Goal: Information Seeking & Learning: Learn about a topic

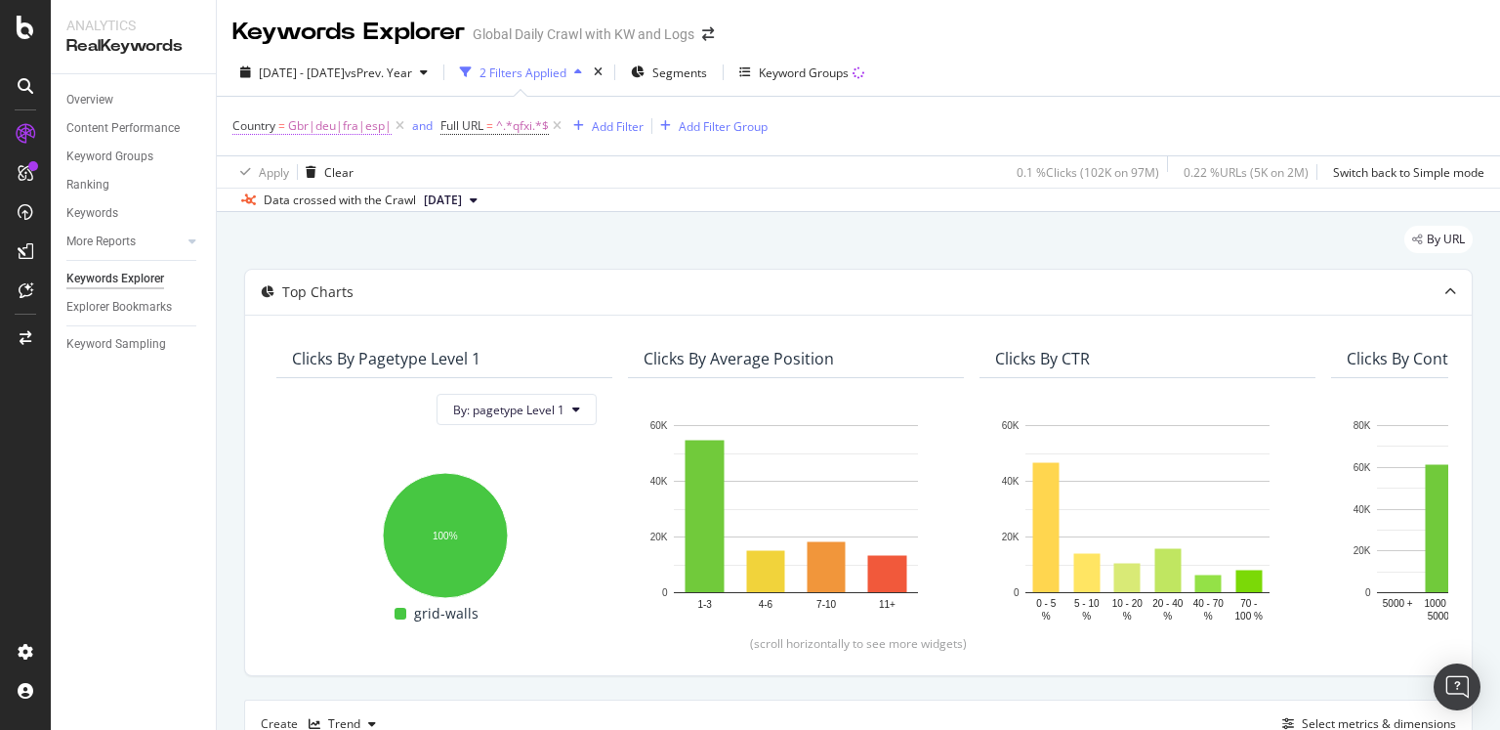
scroll to position [0, 7939]
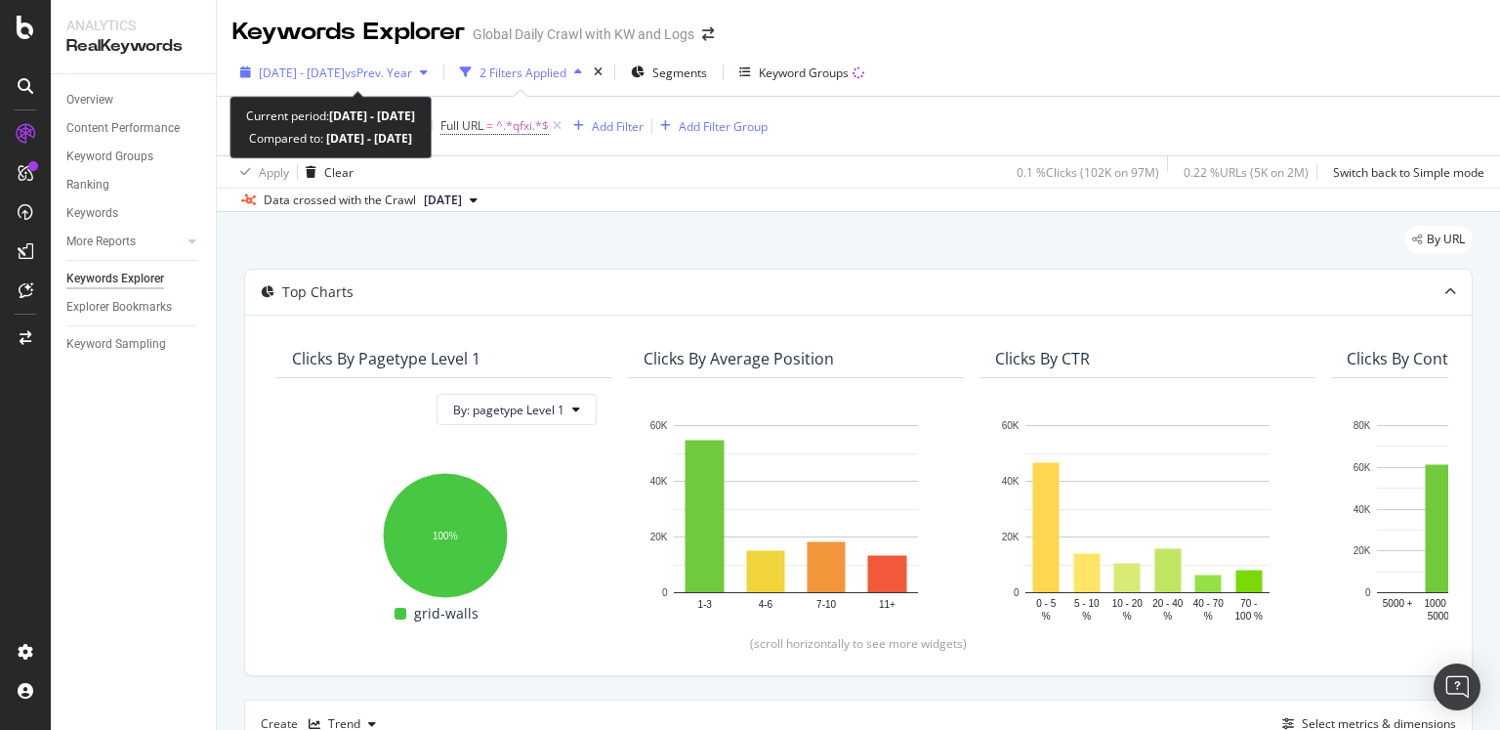
click at [345, 67] on span "[DATE] - [DATE]" at bounding box center [302, 72] width 86 height 17
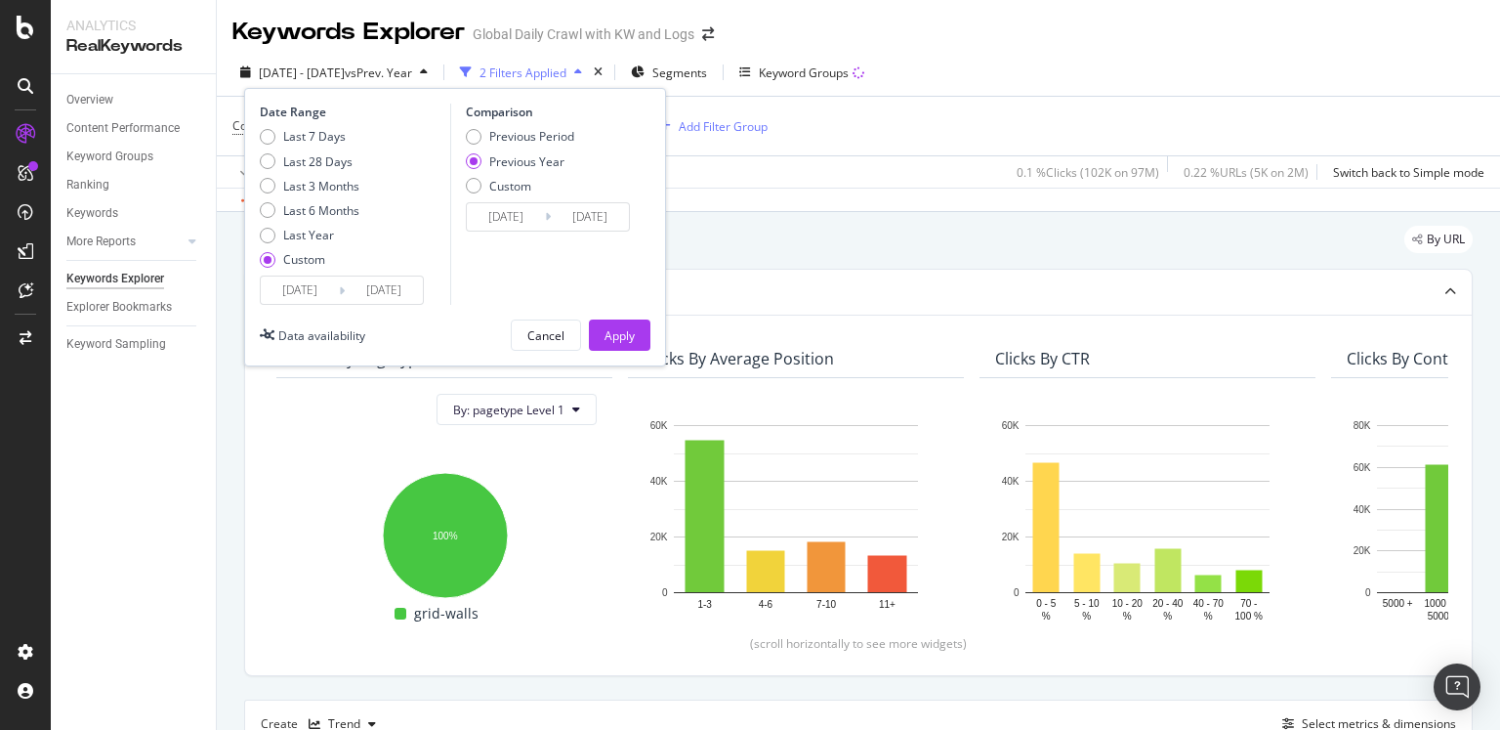
click at [339, 29] on div "Keywords Explorer" at bounding box center [348, 32] width 232 height 33
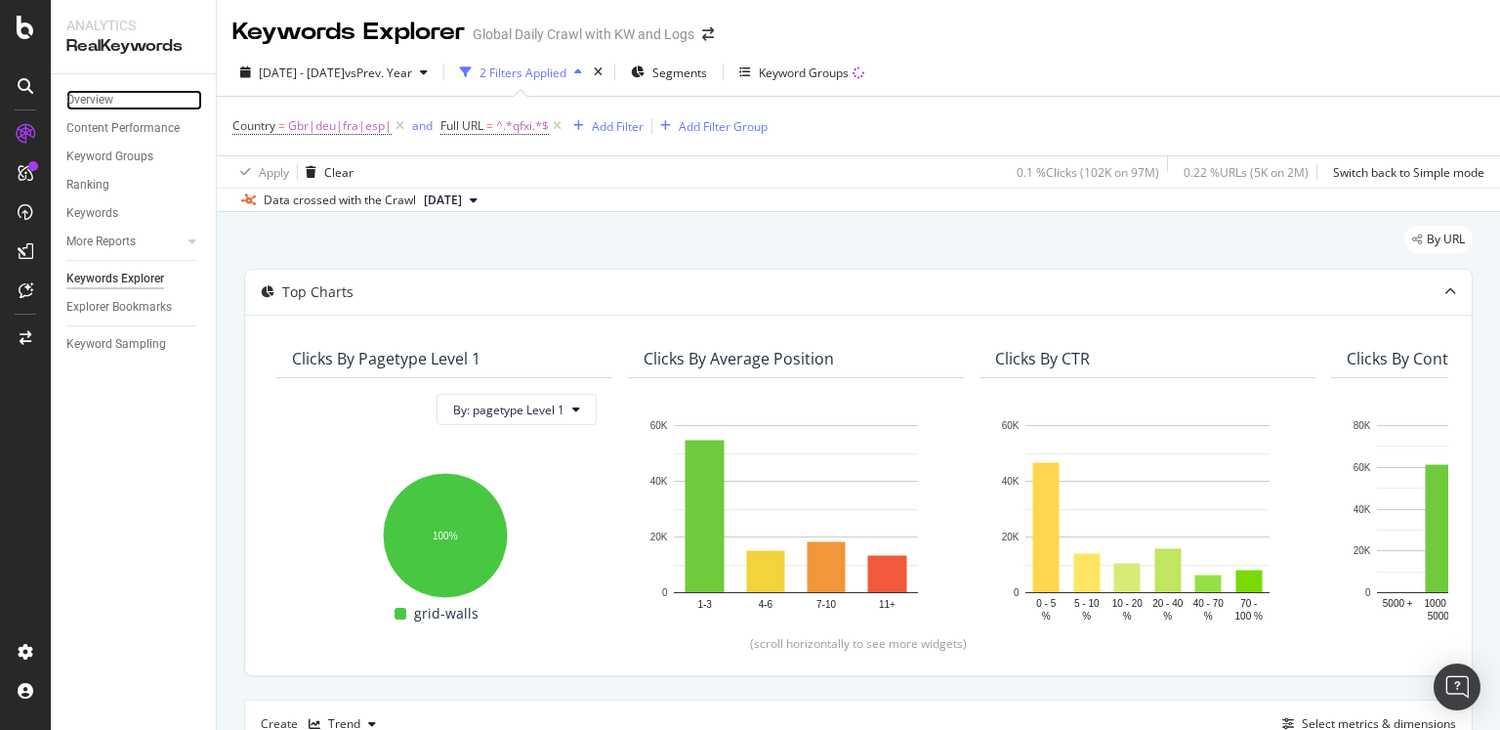
drag, startPoint x: 93, startPoint y: 93, endPoint x: 193, endPoint y: 141, distance: 111.4
click at [93, 92] on div "Overview" at bounding box center [89, 100] width 47 height 21
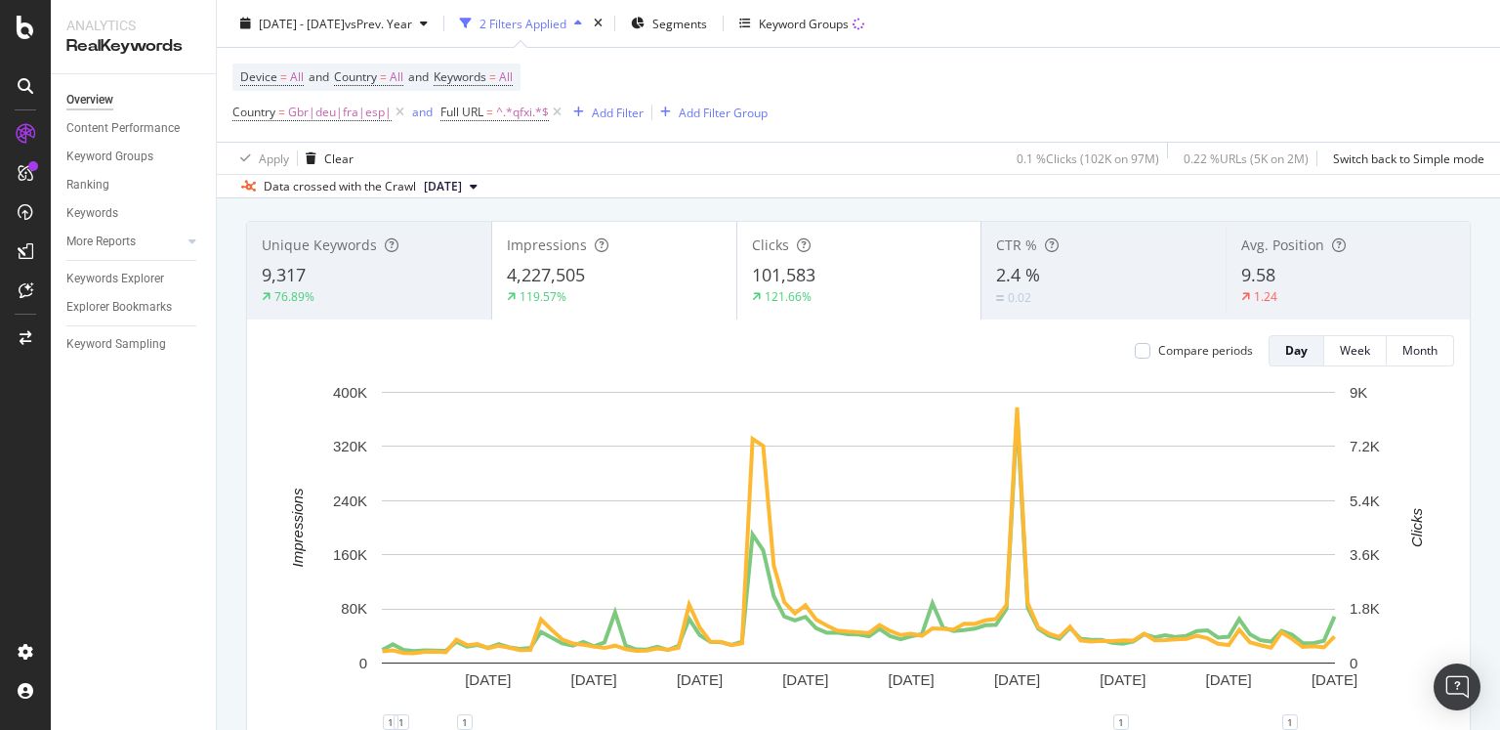
scroll to position [142, 0]
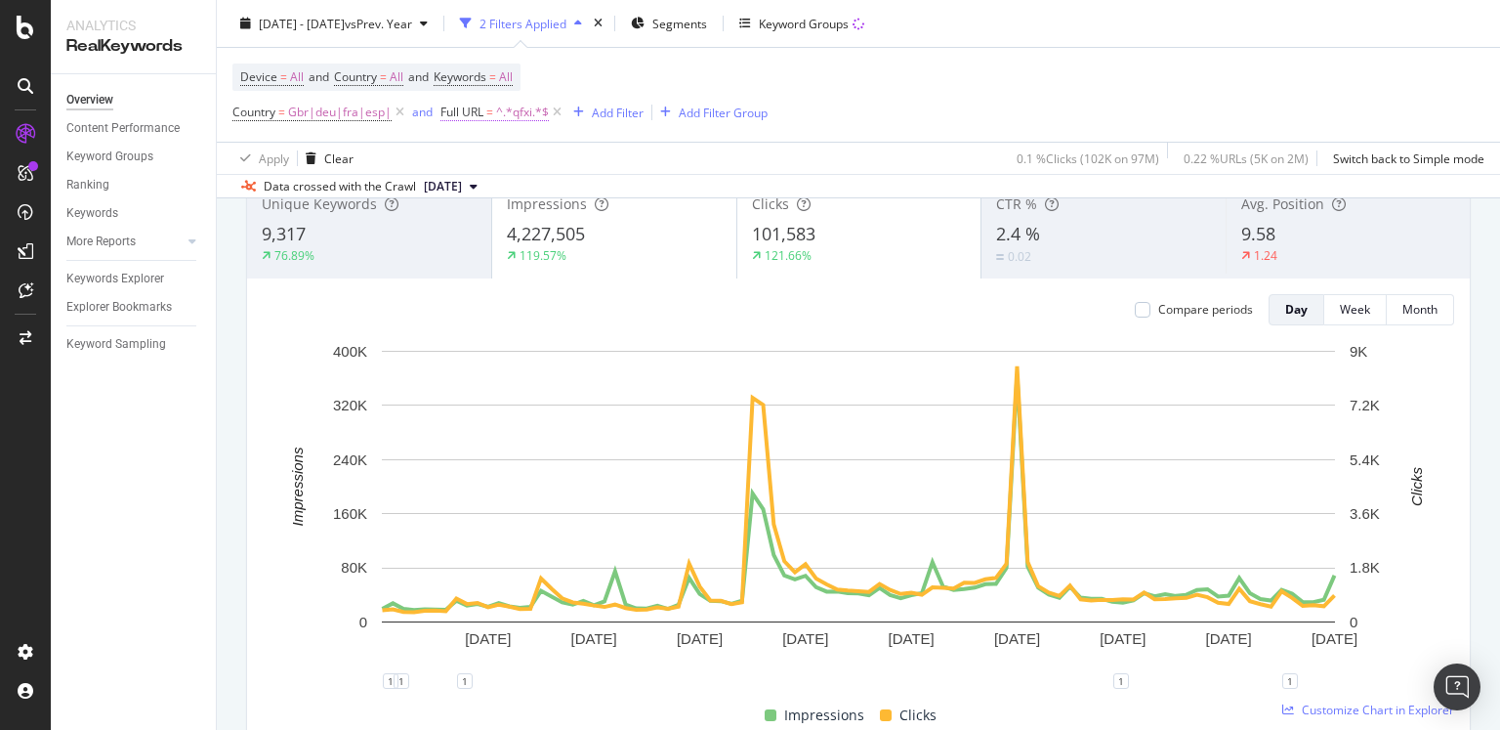
click at [521, 111] on span "^.*qfxi.*$" at bounding box center [522, 112] width 53 height 27
click at [486, 203] on input "qfxi" at bounding box center [549, 193] width 185 height 31
type input "aurdi"
click at [646, 234] on div "Apply" at bounding box center [656, 234] width 30 height 17
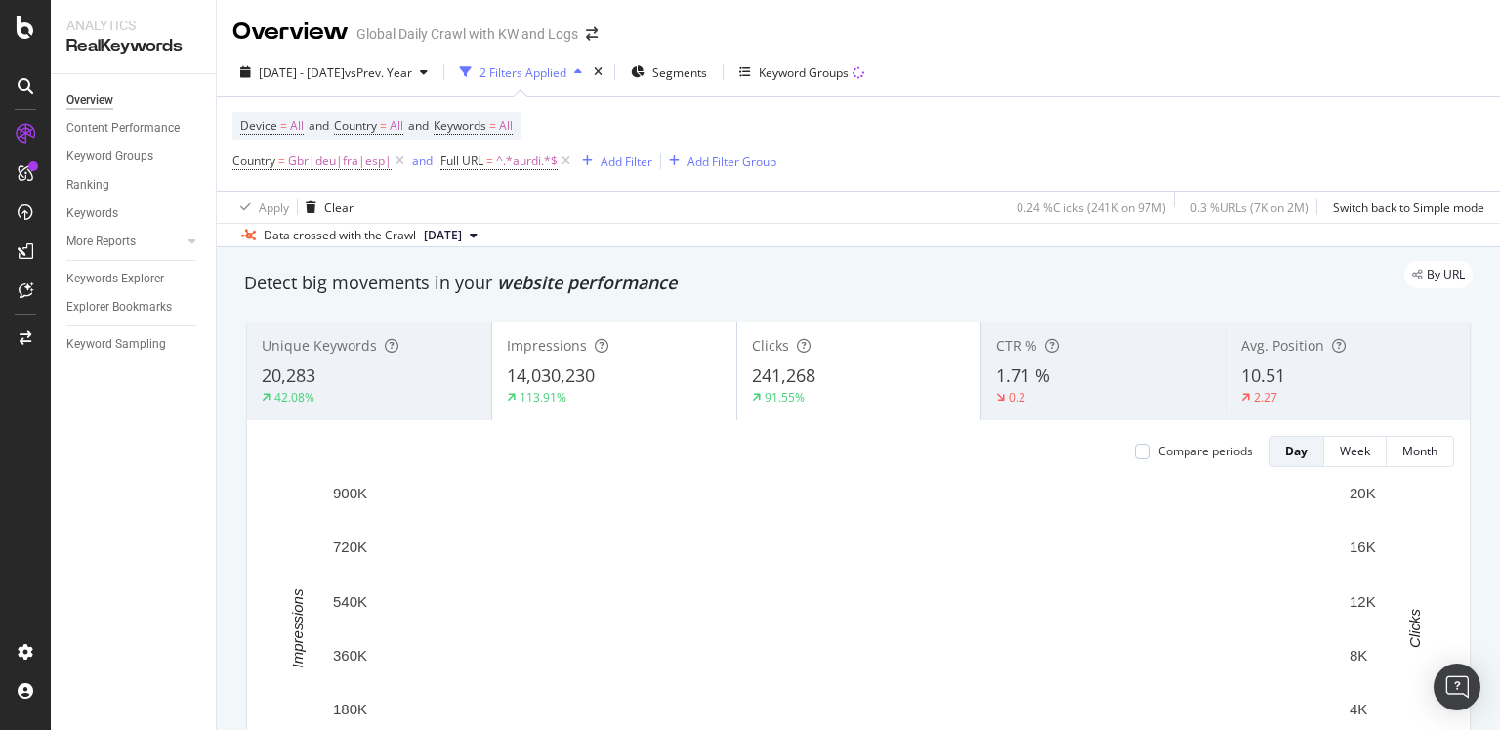
scroll to position [118, 0]
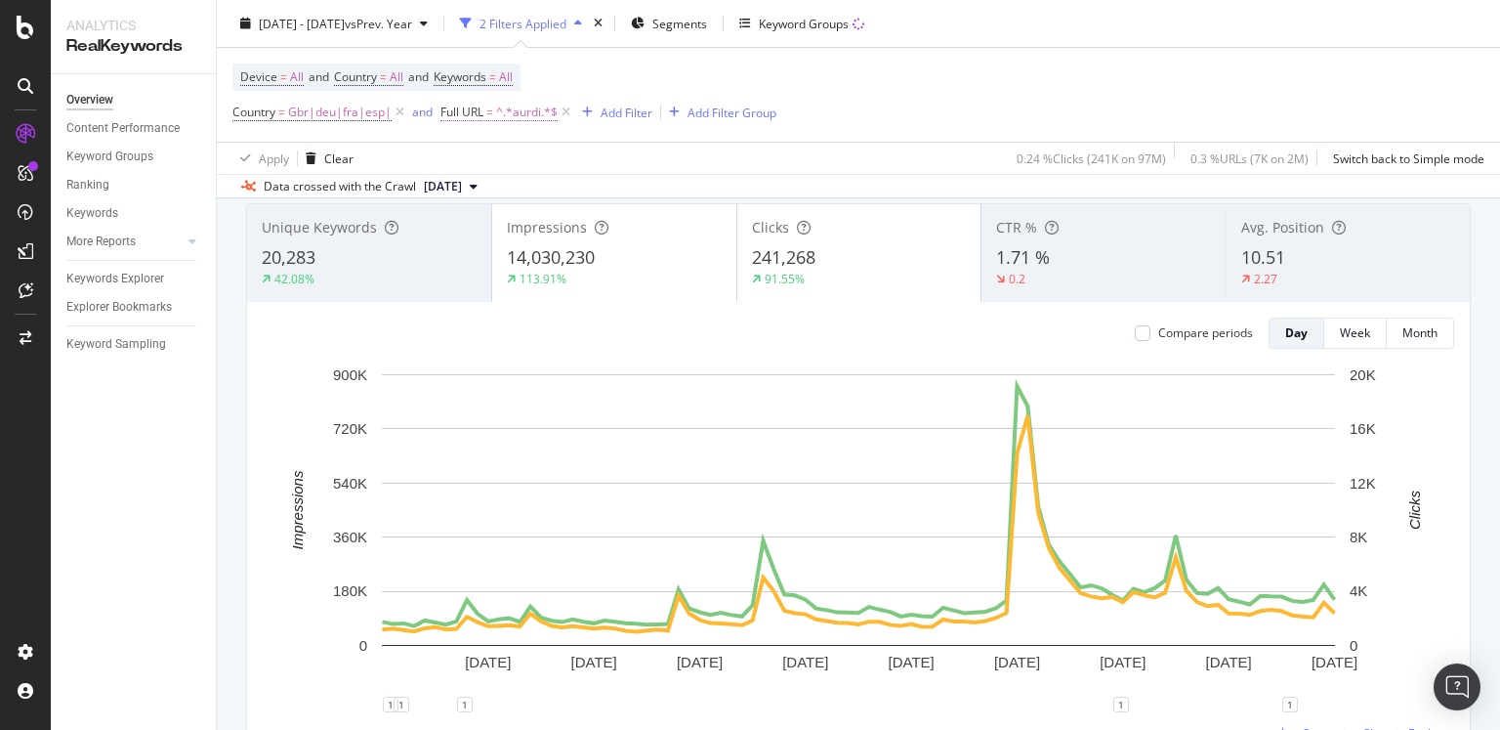
click at [546, 112] on span "^.*aurdi.*$" at bounding box center [527, 112] width 62 height 27
click at [586, 192] on input "aurdi" at bounding box center [549, 193] width 185 height 31
paste input "gqsk"
type input "gqsk"
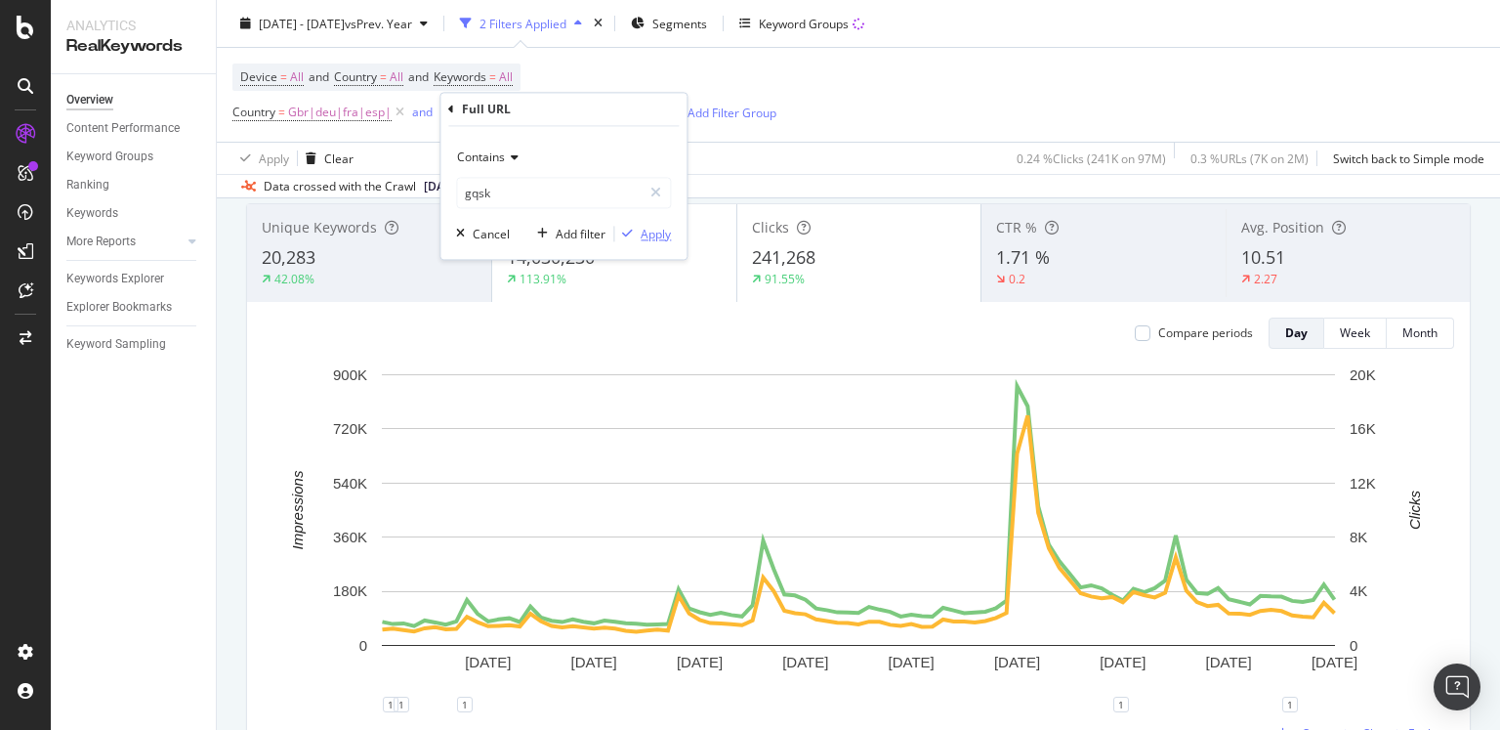
click at [637, 239] on div "Apply" at bounding box center [642, 235] width 57 height 18
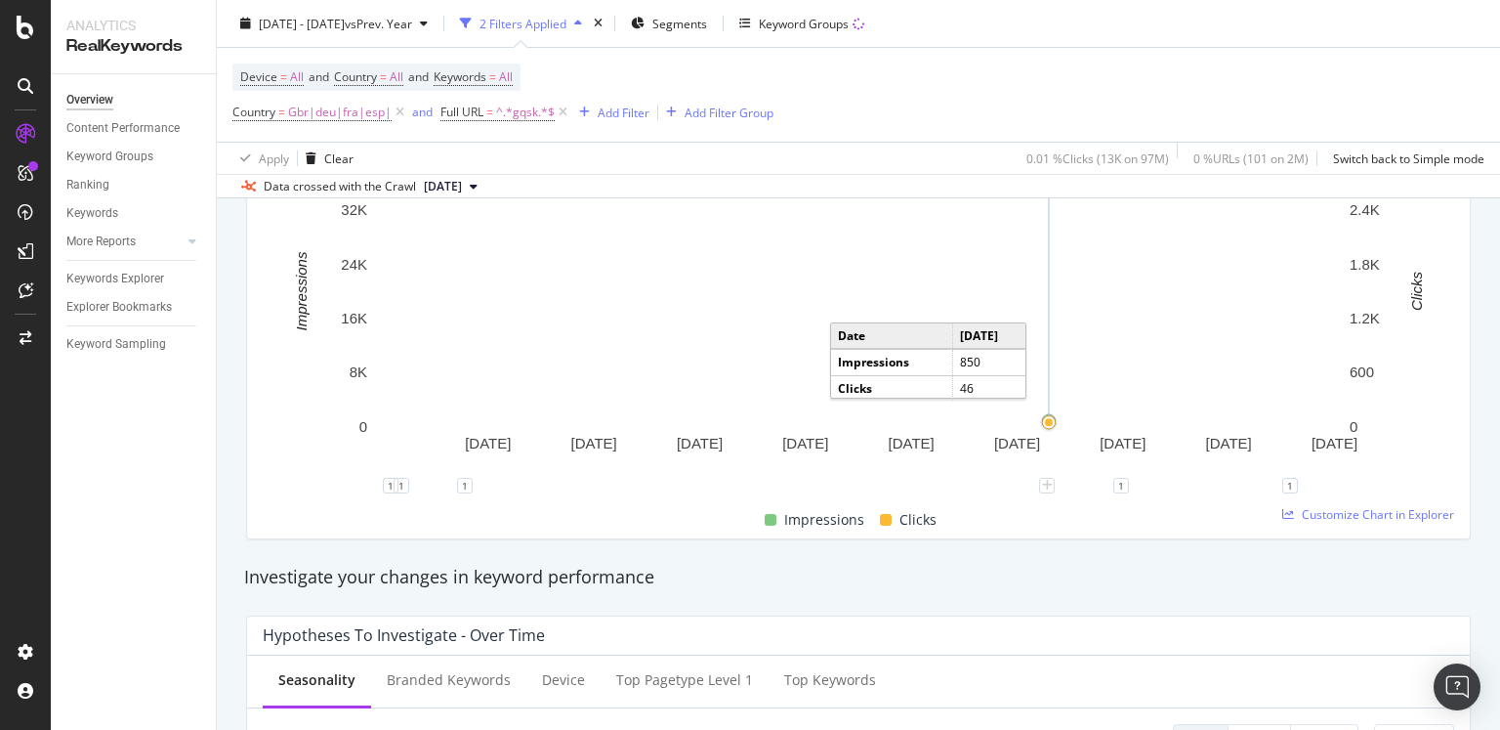
scroll to position [342, 0]
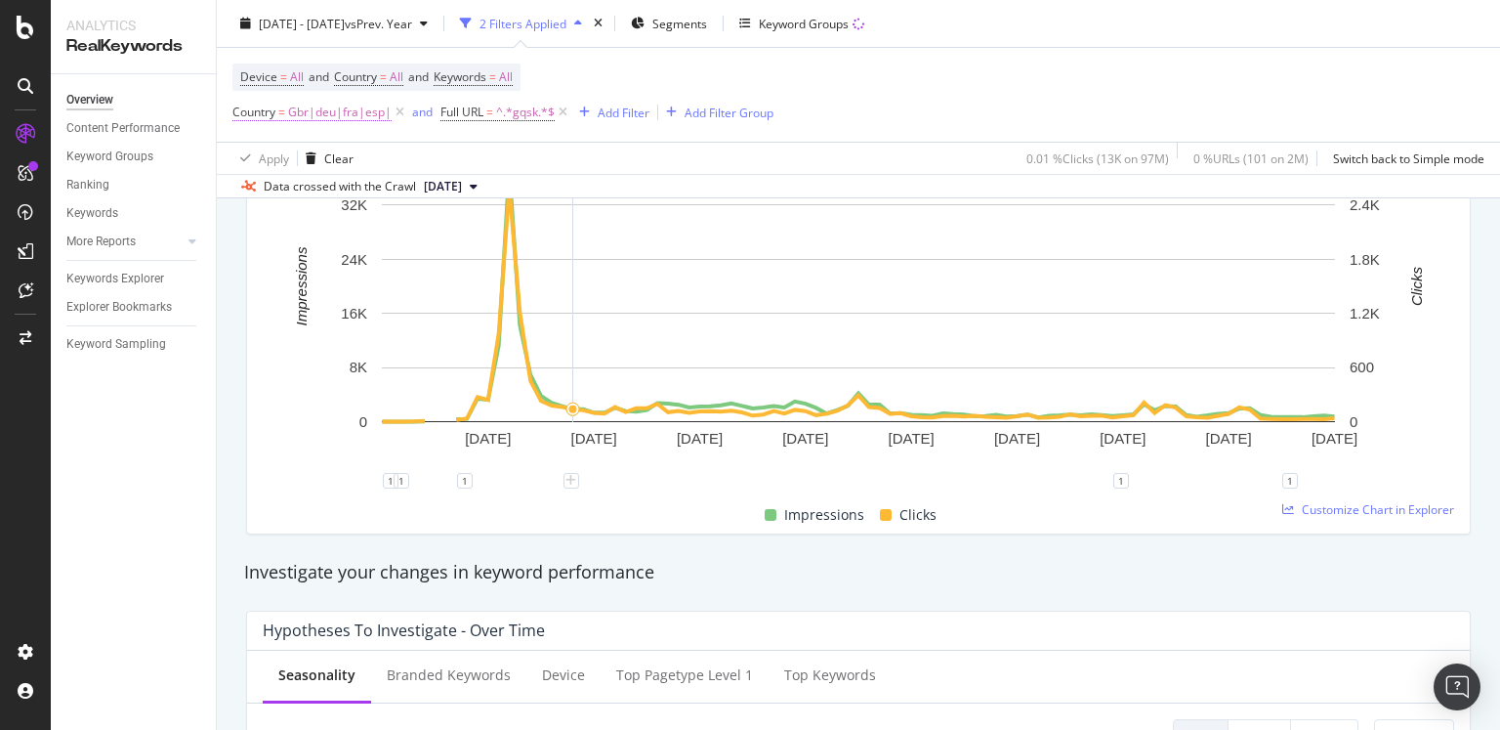
click at [350, 111] on span "Gbr|deu|fra|esp|" at bounding box center [340, 112] width 104 height 27
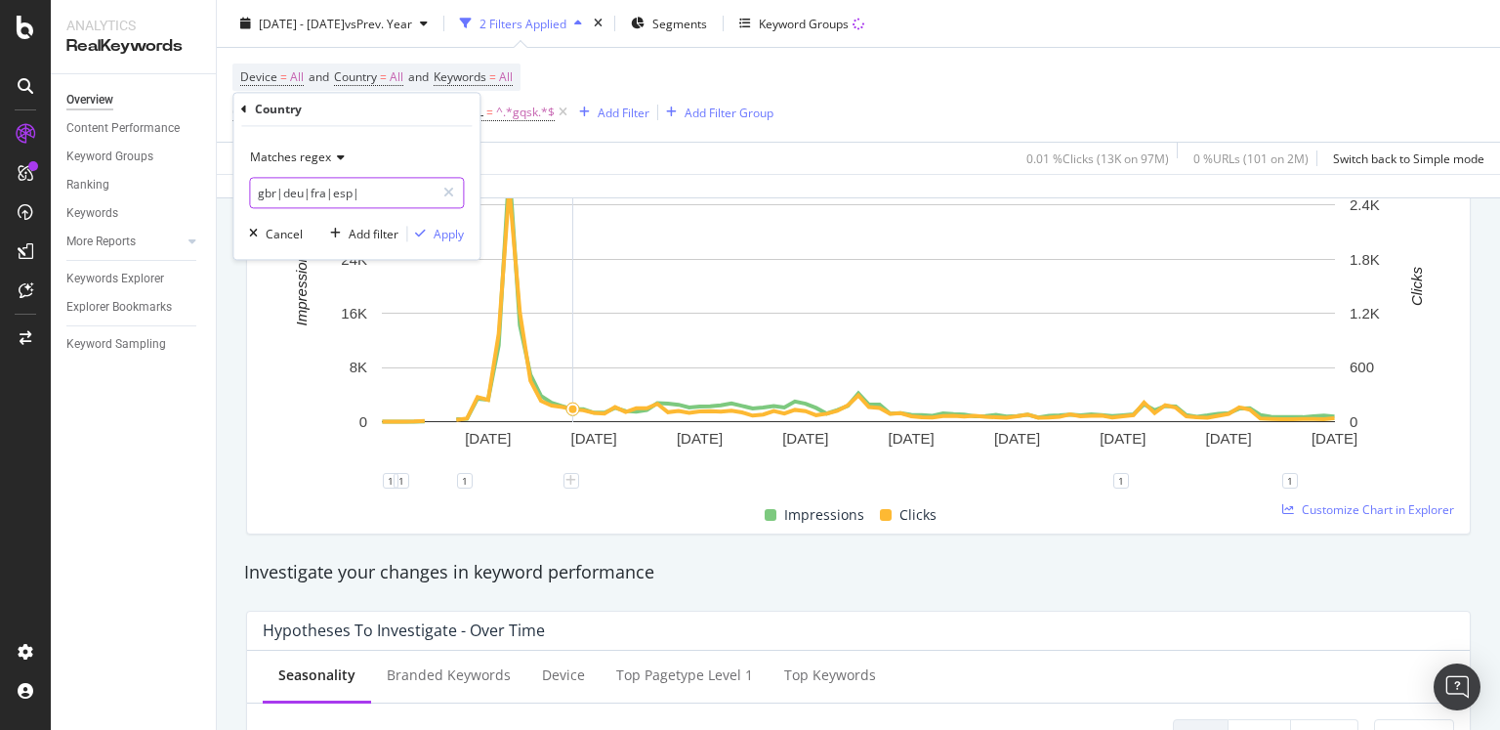
click at [294, 193] on input "gbr|deu|fra|esp|" at bounding box center [342, 193] width 185 height 31
drag, startPoint x: 283, startPoint y: 193, endPoint x: 385, endPoint y: 192, distance: 101.6
click at [385, 192] on input "gbr|deu|fra|esp|" at bounding box center [342, 193] width 185 height 31
type input "gbr|ie"
click at [450, 230] on div "Apply" at bounding box center [449, 234] width 30 height 17
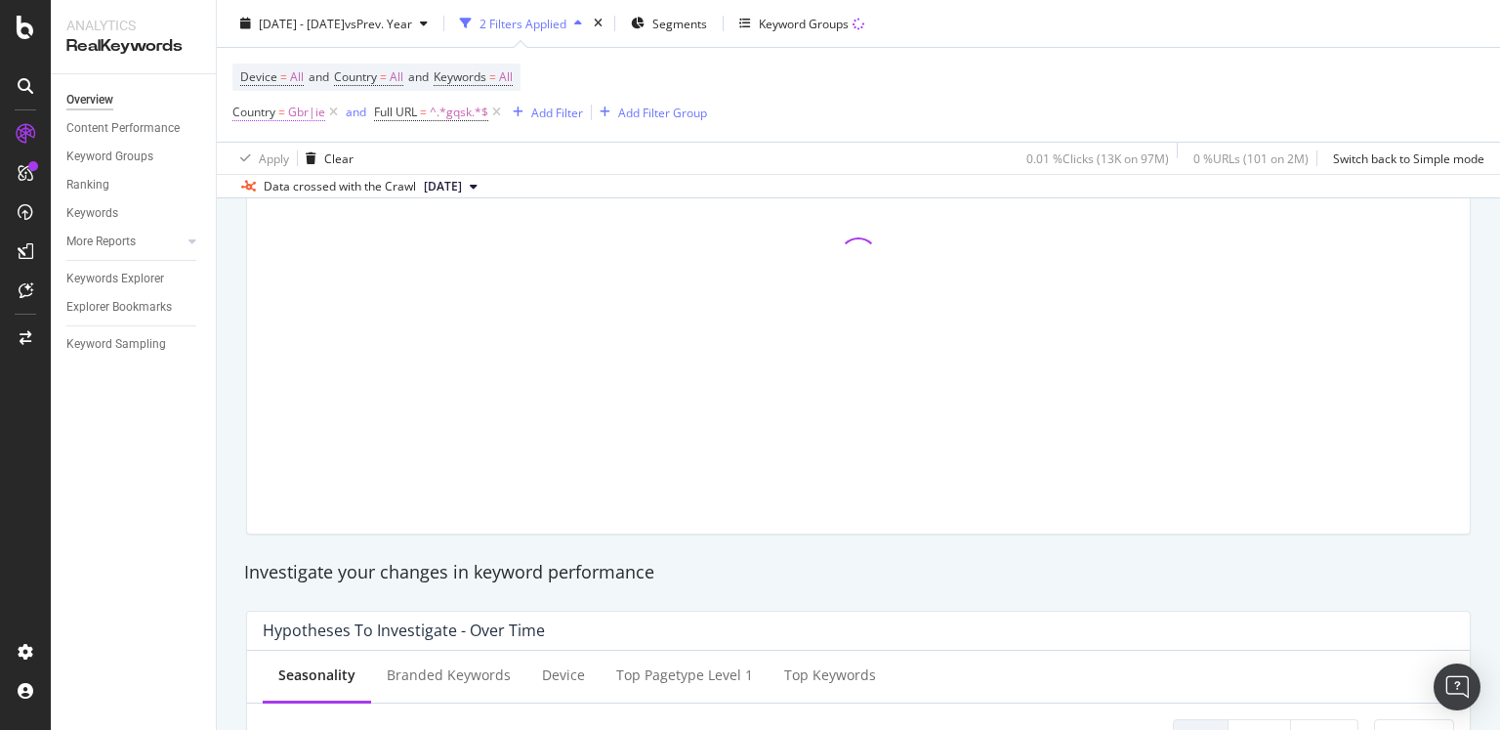
click at [311, 110] on span "Gbr|ie" at bounding box center [306, 112] width 37 height 27
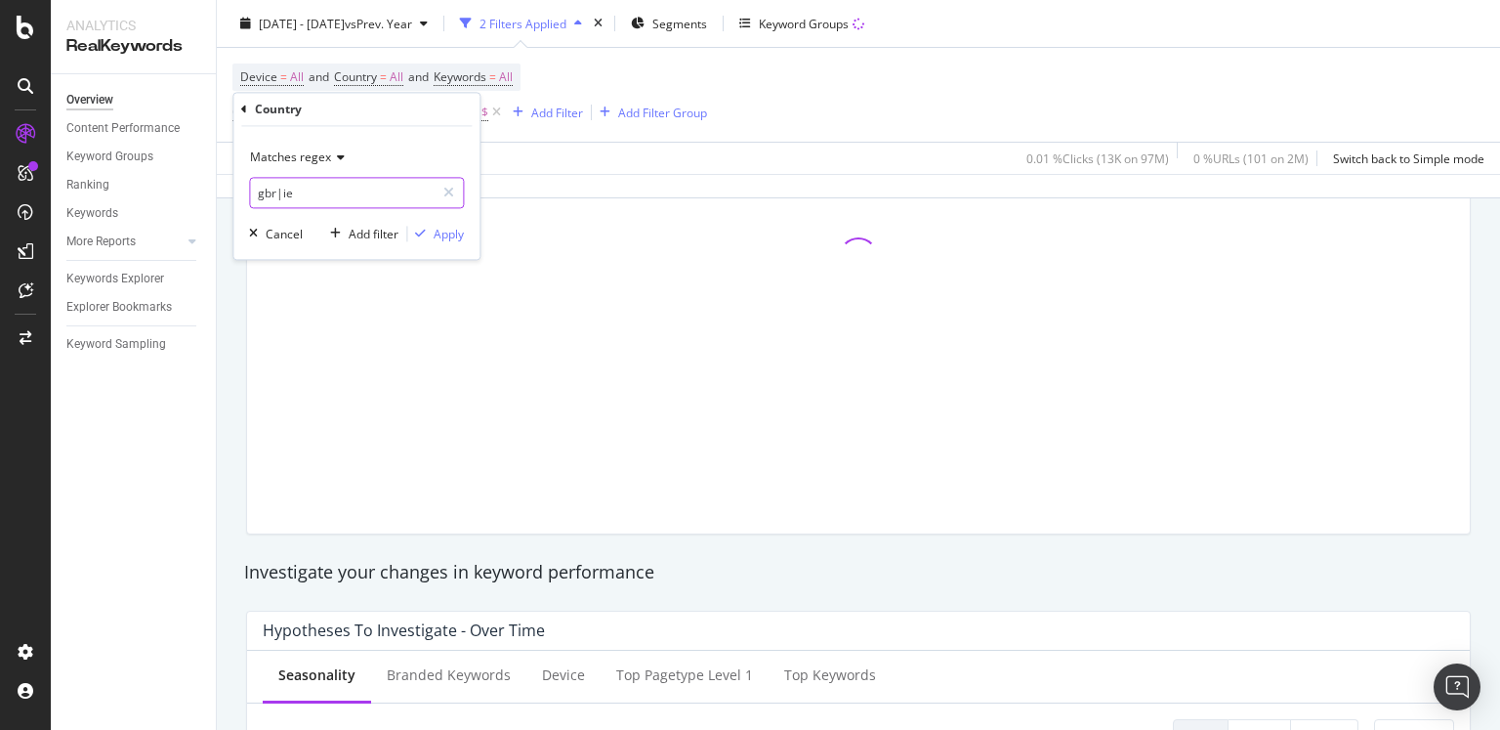
click at [285, 193] on input "gbr|ie" at bounding box center [342, 193] width 185 height 31
click at [315, 190] on input "gbr|ie" at bounding box center [342, 193] width 185 height 31
click at [296, 192] on input "gbr|ie" at bounding box center [342, 193] width 185 height 31
type input "gbr|irl"
click at [451, 237] on div "Apply" at bounding box center [449, 234] width 30 height 17
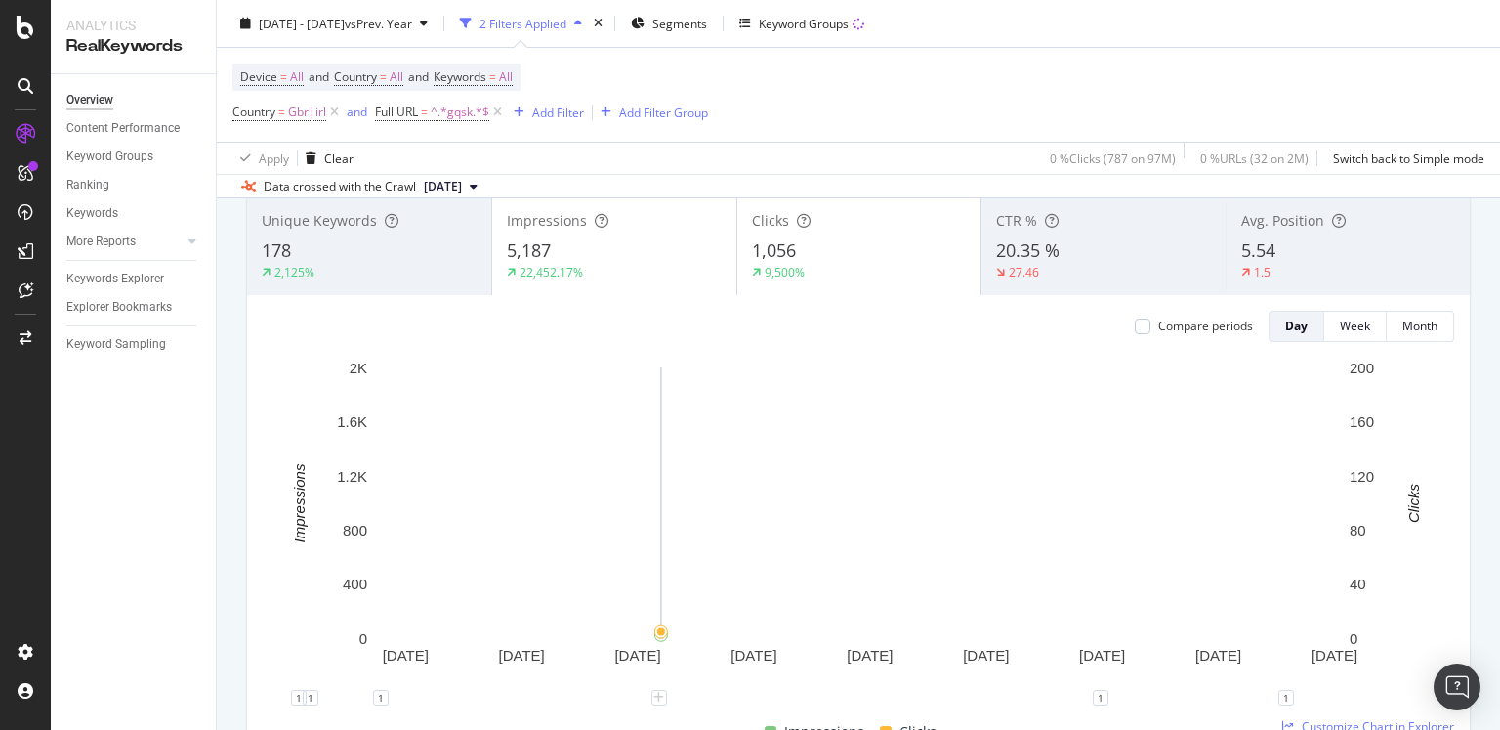
scroll to position [424, 0]
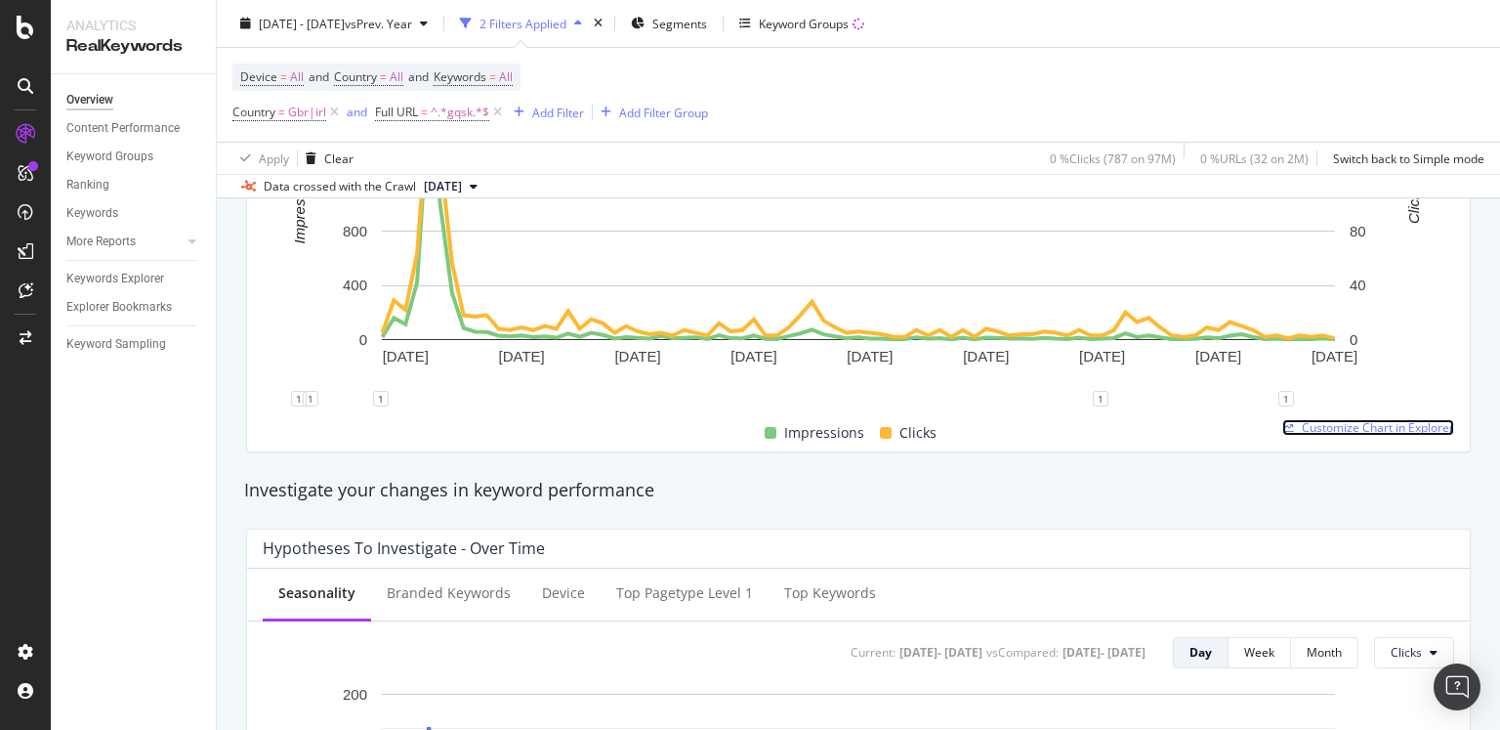
click at [1317, 423] on span "Customize Chart in Explorer" at bounding box center [1378, 427] width 152 height 17
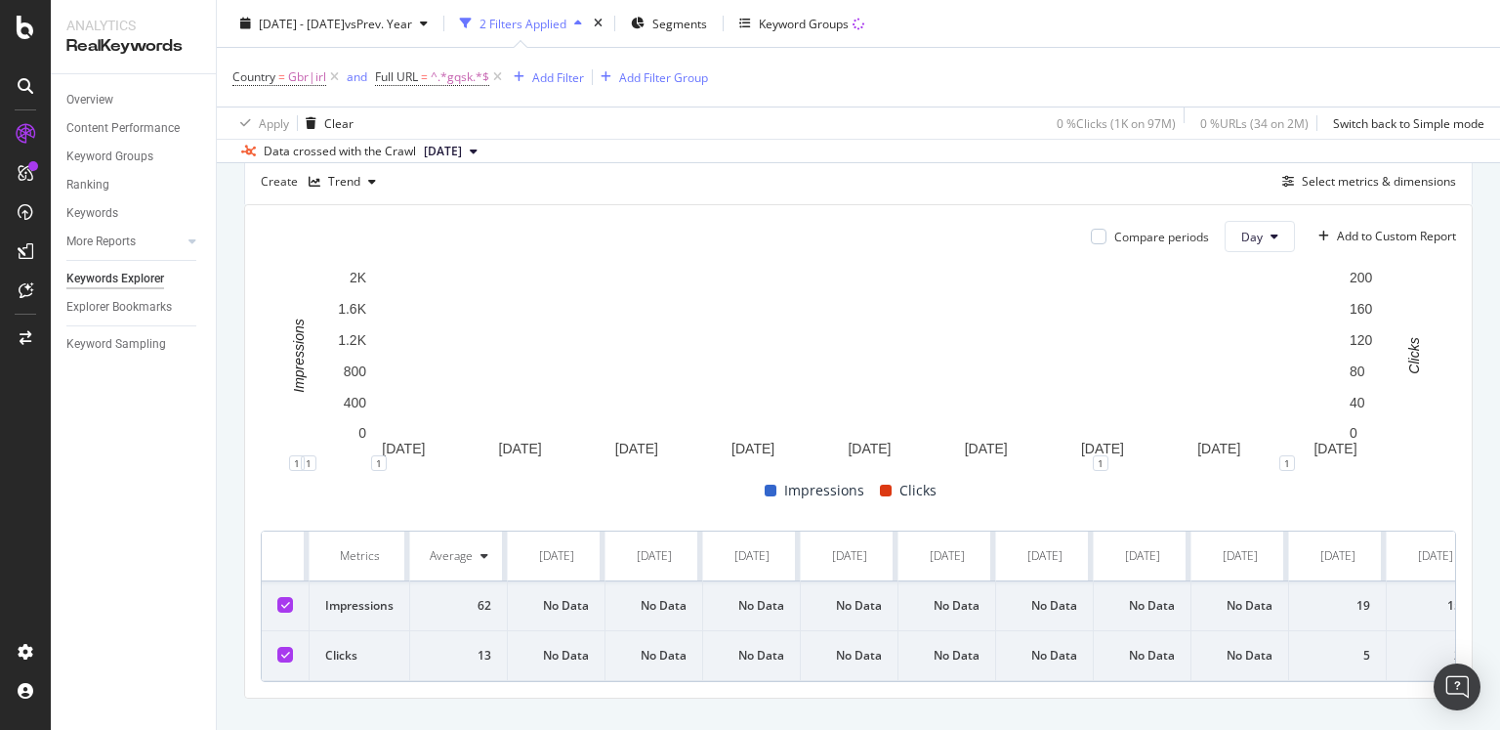
scroll to position [543, 0]
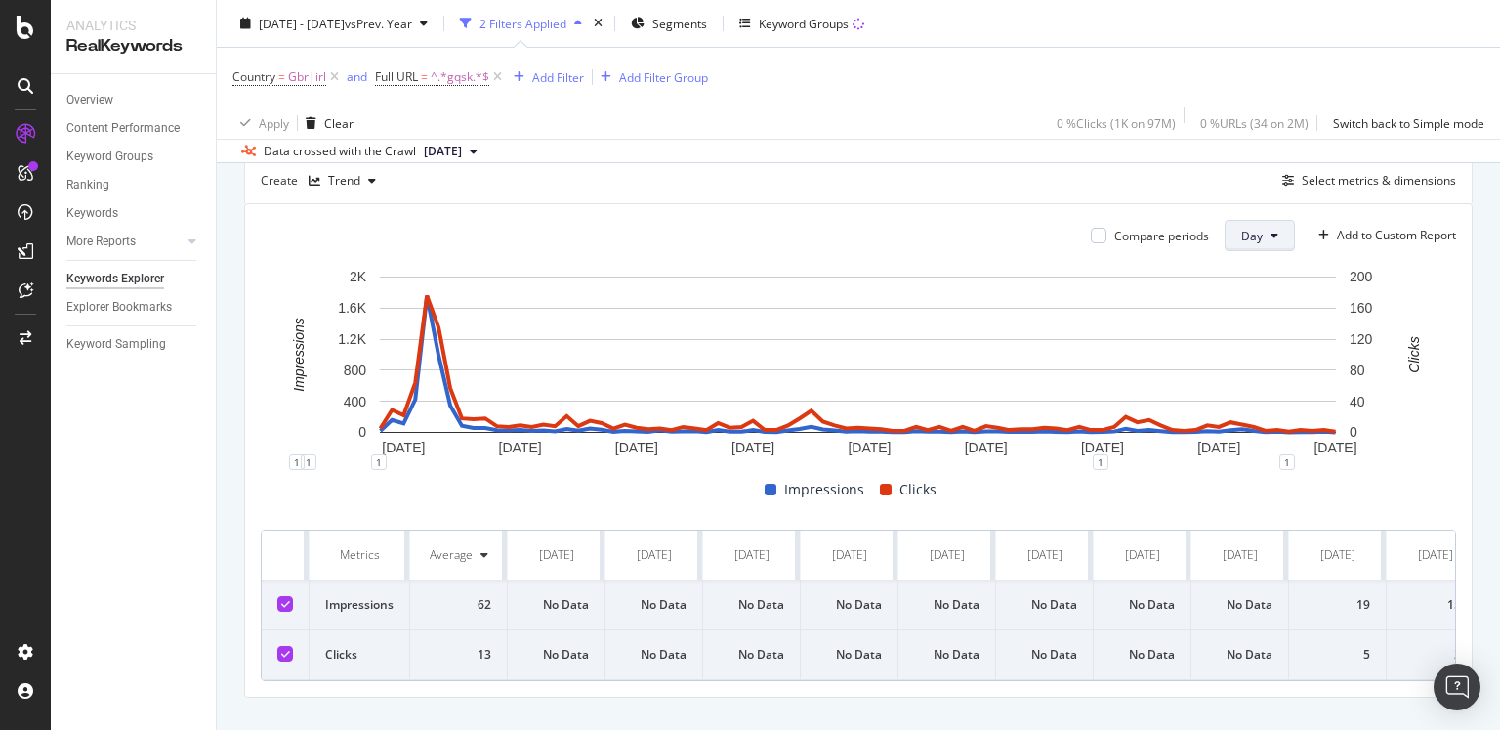
click at [1251, 234] on span "Day" at bounding box center [1251, 236] width 21 height 17
click at [1263, 315] on span "Week" at bounding box center [1258, 309] width 35 height 18
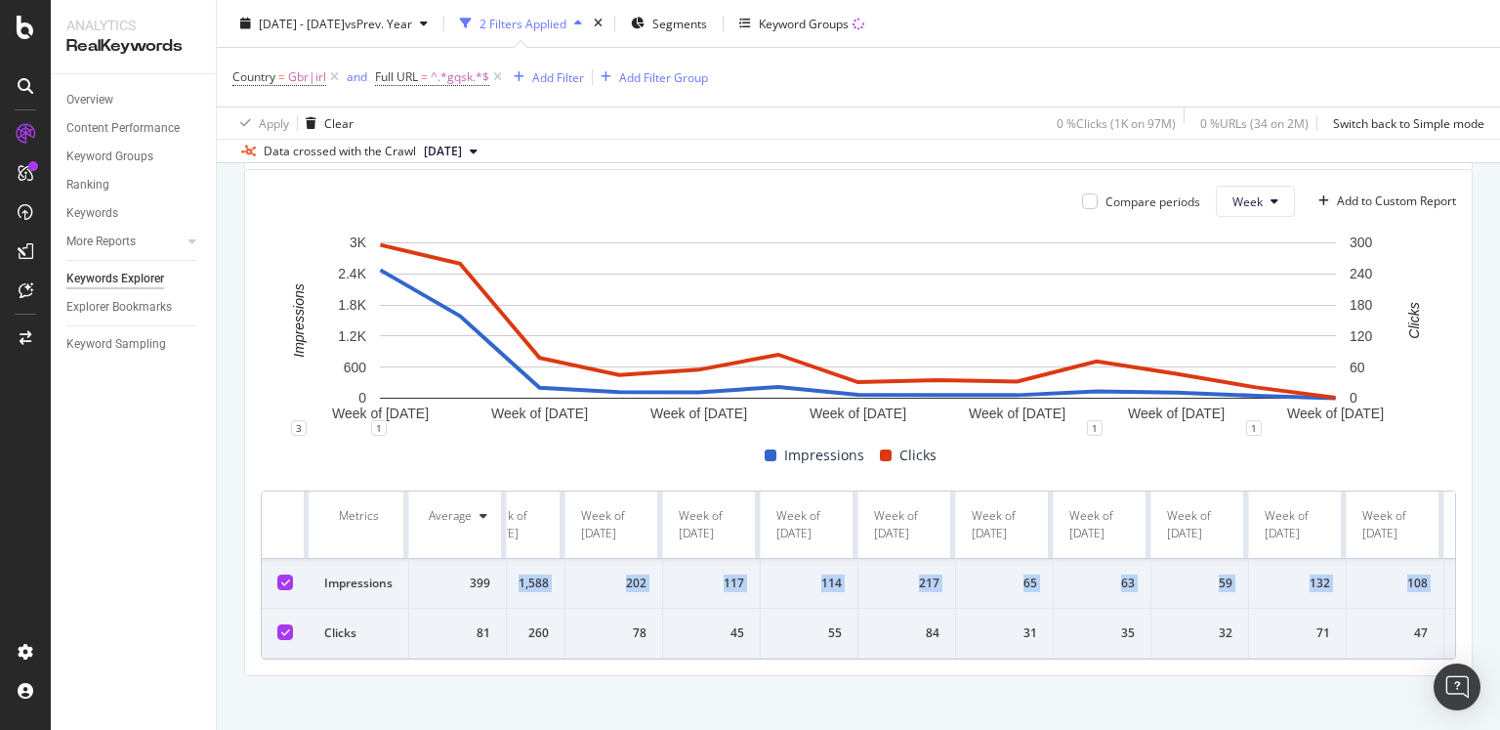
scroll to position [0, 418]
drag, startPoint x: 654, startPoint y: 581, endPoint x: 1441, endPoint y: 577, distance: 786.3
click at [1441, 577] on tr "Impressions 399 No Data 2,474 1,588 202 117 114 217 65 63 59 132 108 47 1" at bounding box center [651, 584] width 1614 height 50
copy tr "2,474 1,588 202 117 114 217 65 63 59 132 108 47 1"
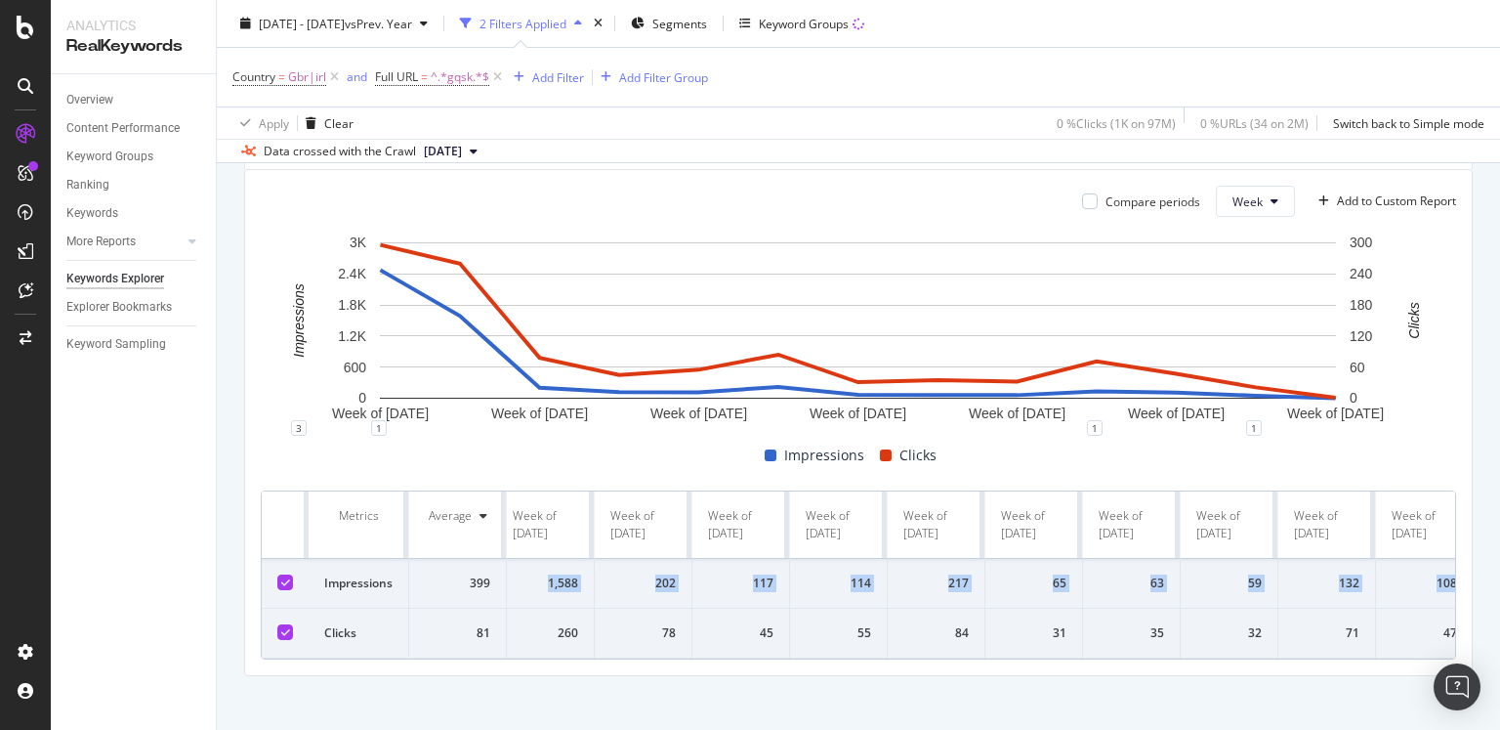
scroll to position [0, 0]
